Goal: Information Seeking & Learning: Learn about a topic

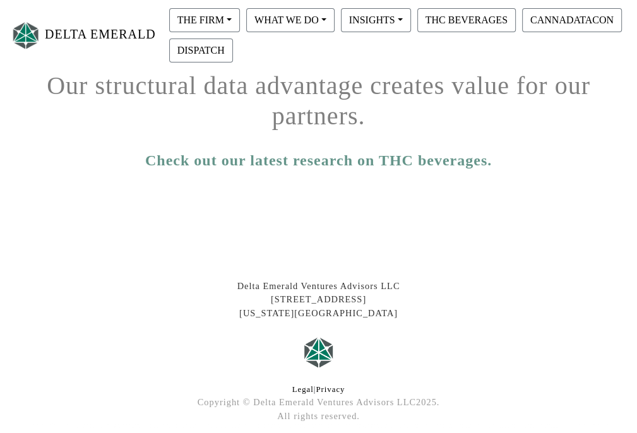
scroll to position [252, 0]
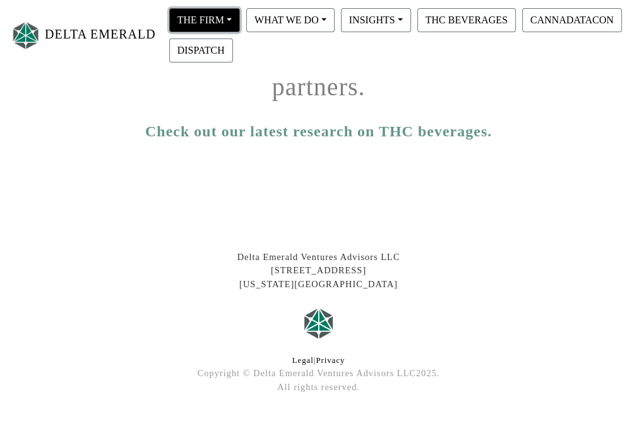
click at [221, 20] on button "THE FIRM" at bounding box center [204, 20] width 71 height 24
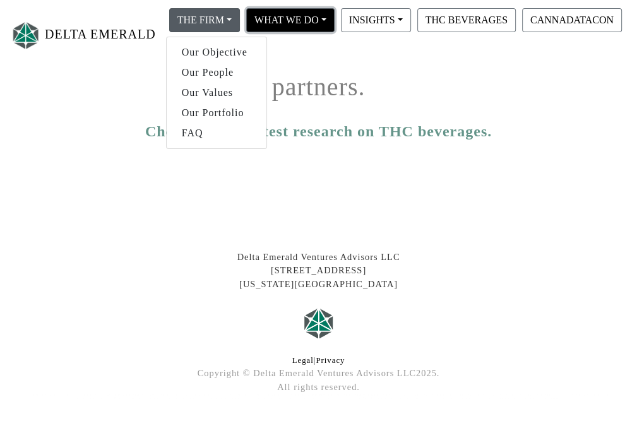
click at [271, 23] on button "WHAT WE DO" at bounding box center [290, 20] width 88 height 24
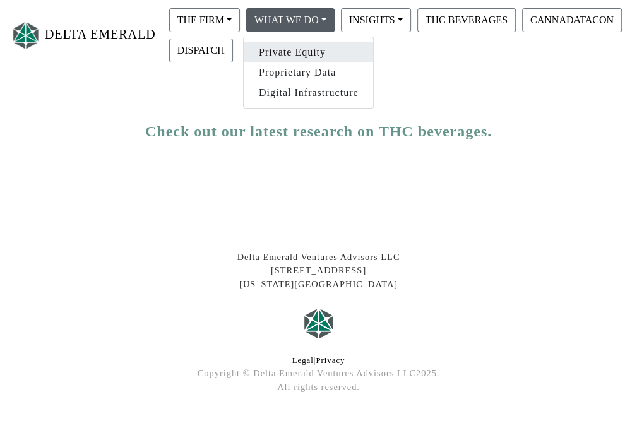
click at [295, 55] on link "Private Equity" at bounding box center [309, 52] width 130 height 20
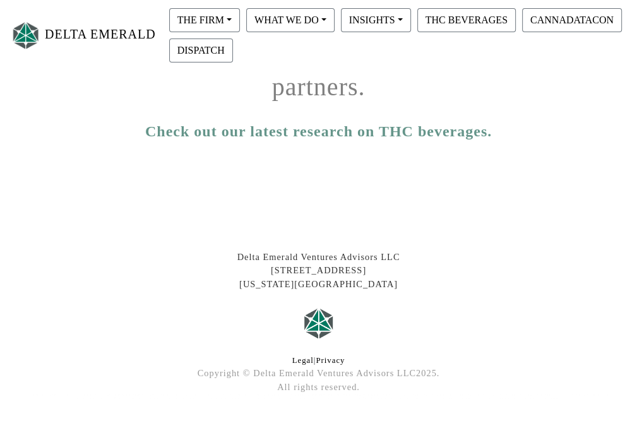
scroll to position [251, 0]
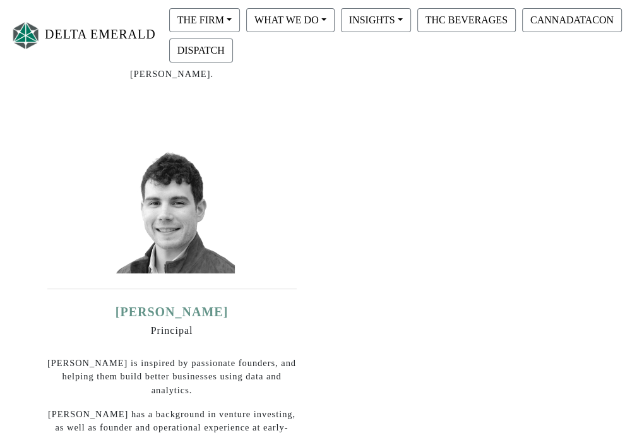
scroll to position [568, 0]
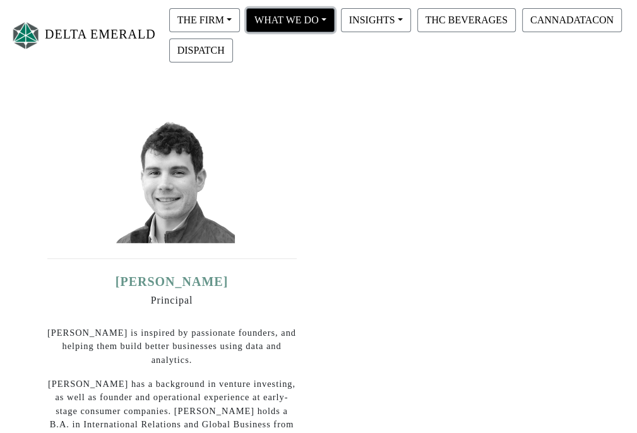
click at [293, 16] on button "WHAT WE DO" at bounding box center [290, 20] width 88 height 24
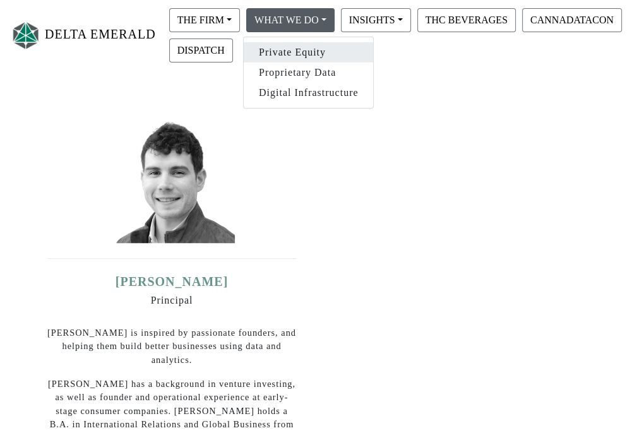
click at [310, 52] on link "Private Equity" at bounding box center [309, 52] width 130 height 20
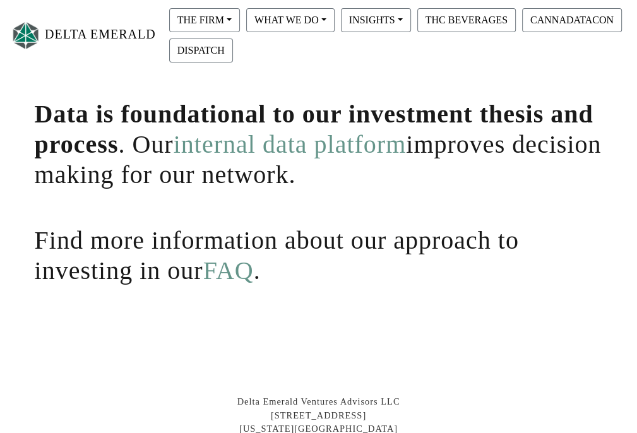
scroll to position [220, 0]
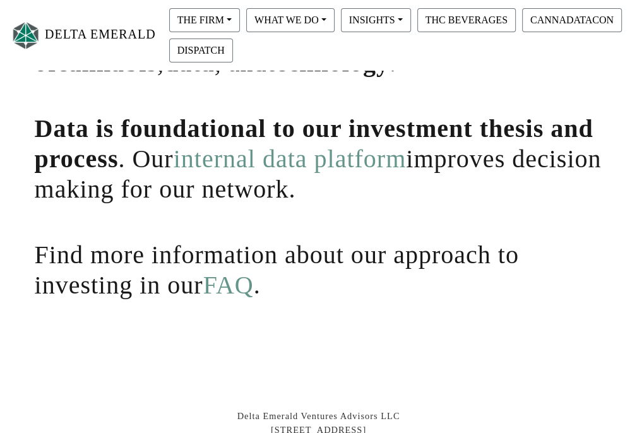
click at [227, 158] on link "internal data platform" at bounding box center [290, 159] width 233 height 28
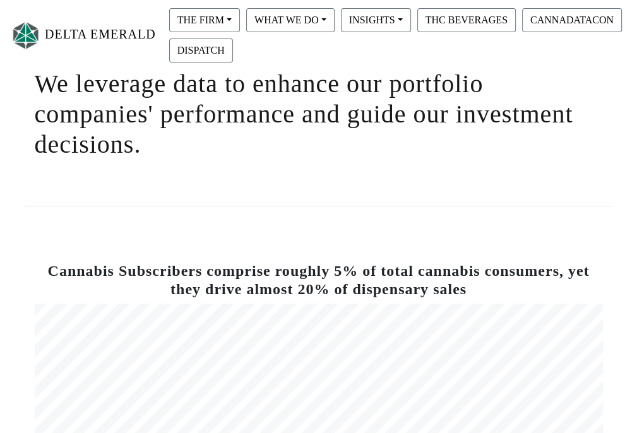
scroll to position [38, 0]
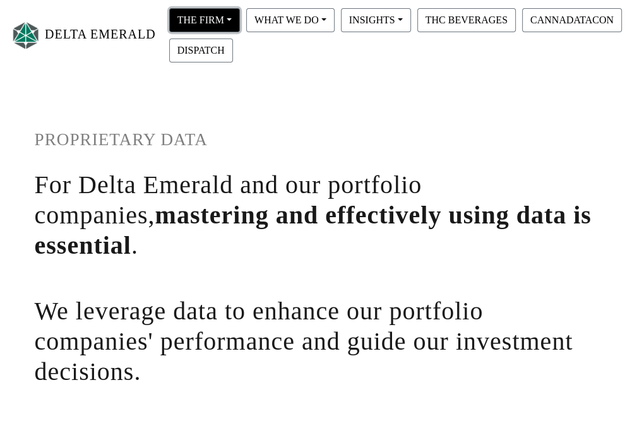
click at [227, 23] on button "THE FIRM" at bounding box center [204, 20] width 71 height 24
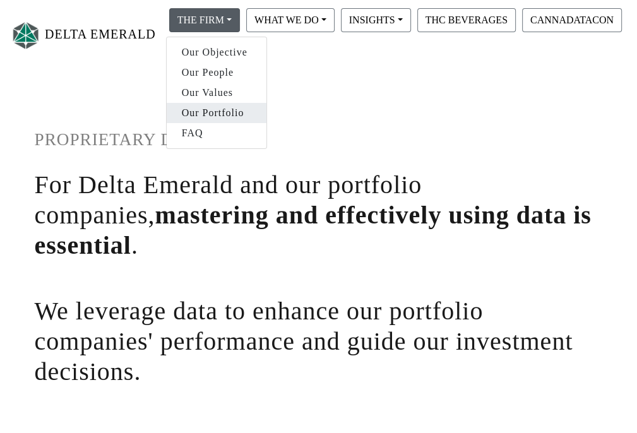
click at [223, 113] on link "Our Portfolio" at bounding box center [217, 113] width 100 height 20
